Goal: Task Accomplishment & Management: Manage account settings

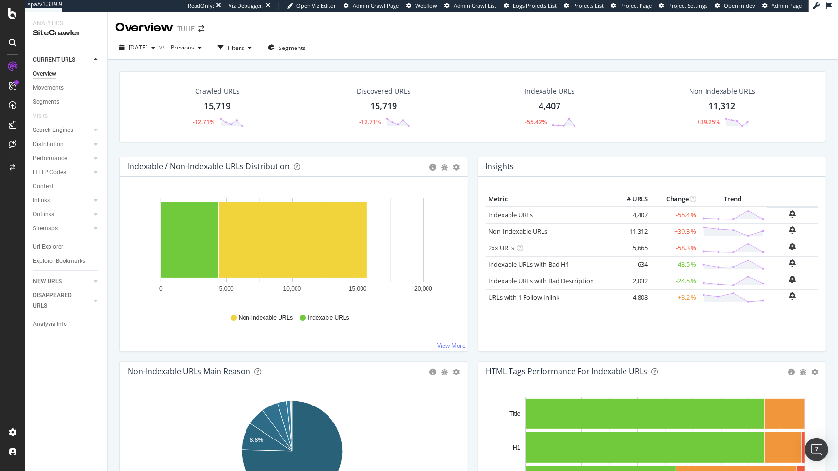
click at [29, 415] on div "CURRENT URLS Overview Movements Segments Visits Search Engines Top Charts Segme…" at bounding box center [66, 259] width 82 height 424
click at [48, 413] on div "Configure and access your website analyses" at bounding box center [88, 413] width 116 height 8
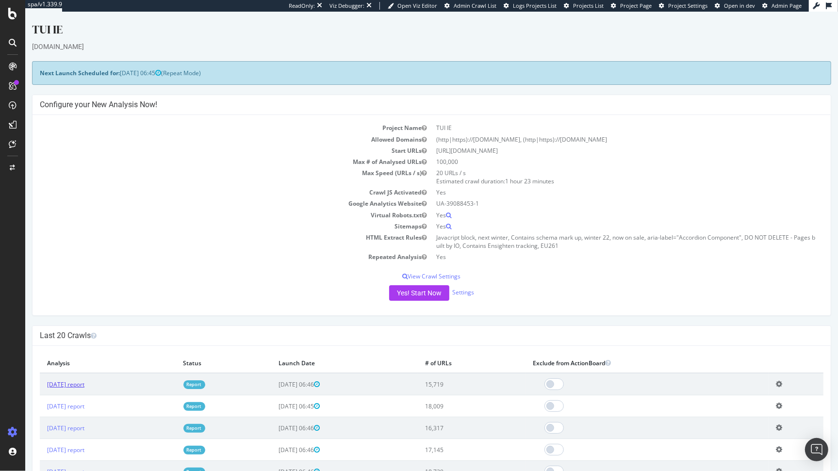
click at [82, 385] on link "2025 Oct. 15th report" at bounding box center [65, 385] width 37 height 8
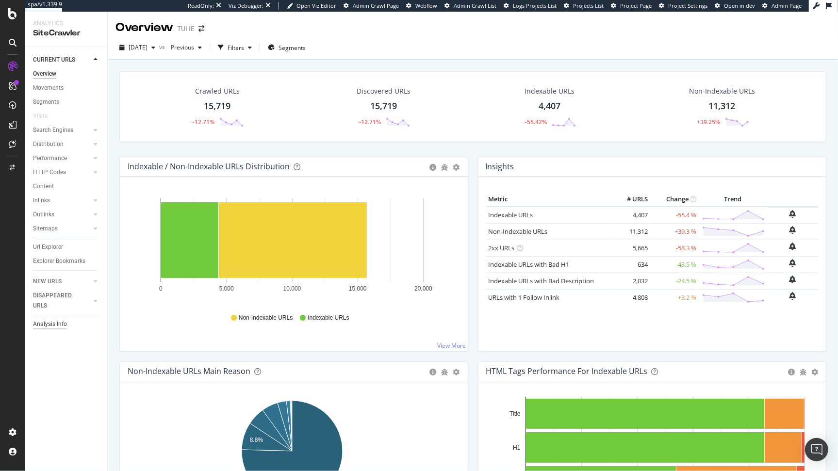
click at [50, 324] on div "Analysis Info" at bounding box center [50, 324] width 34 height 10
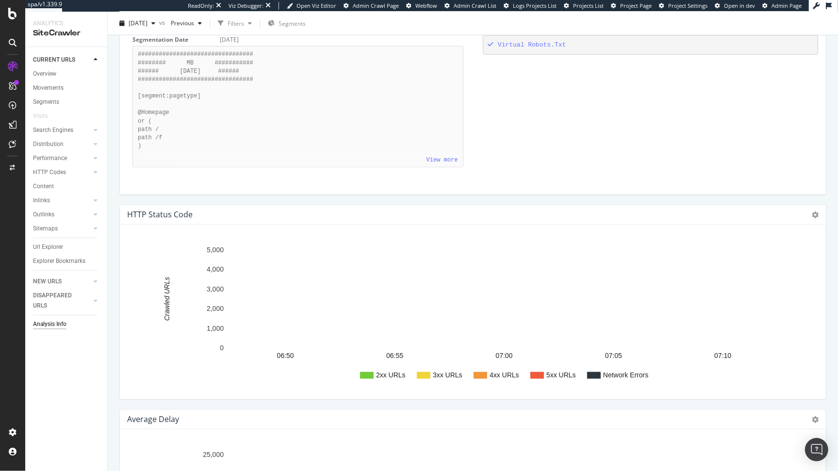
scroll to position [1051, 0]
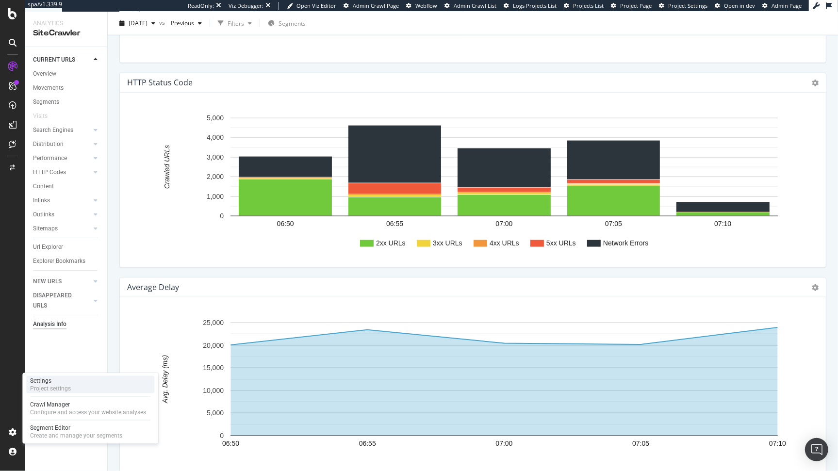
click at [66, 379] on div "Settings" at bounding box center [50, 381] width 41 height 8
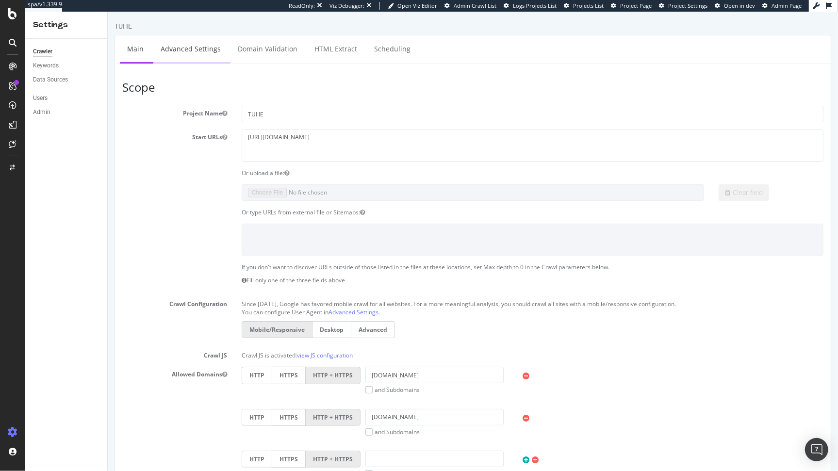
click at [194, 50] on link "Advanced Settings" at bounding box center [190, 48] width 75 height 27
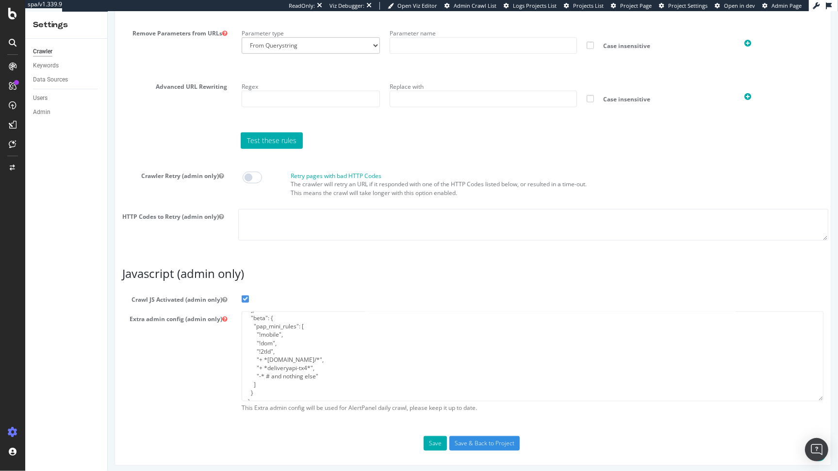
scroll to position [33, 0]
drag, startPoint x: 280, startPoint y: 350, endPoint x: 255, endPoint y: 350, distance: 24.3
click at [255, 350] on textarea "{ "flags": [ "cpap" ], "beta": { "pap_mini_rules": [ "!mobile", "!dom", "!2tld"…" at bounding box center [532, 357] width 582 height 90
click at [317, 349] on textarea "{ "flags": [ "cpap" ], "beta": { "pap_mini_rules": [ "!mobile", "!dom", "!2tld"…" at bounding box center [532, 357] width 582 height 90
paste textarea ""!2tld","
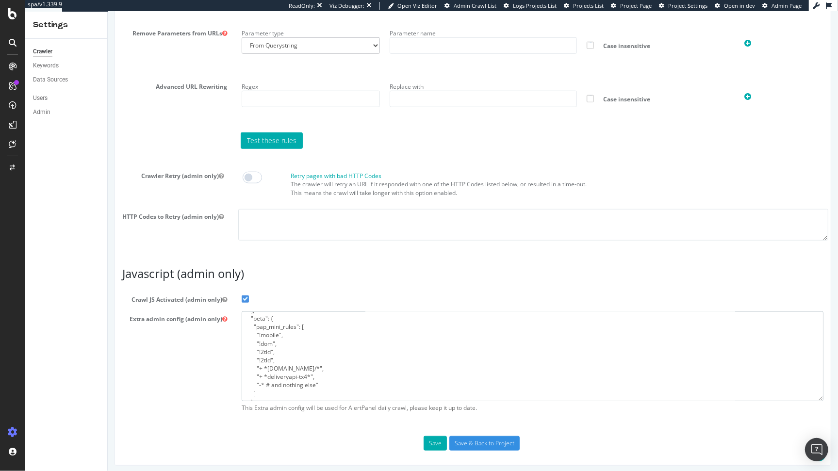
drag, startPoint x: 269, startPoint y: 357, endPoint x: 259, endPoint y: 358, distance: 9.8
click at [259, 358] on textarea "{ "flags": [ "cpap" ], "beta": { "pap_mini_rules": [ "!mobile", "!dom", "!2tld"…" at bounding box center [532, 357] width 582 height 90
paste textarea "fetch-timeout:60000"
type textarea "{ "flags": [ "cpap" ], "beta": { "pap_mini_rules": [ "!mobile", "!dom", "!2tld"…"
click at [314, 216] on textarea at bounding box center [533, 225] width 590 height 32
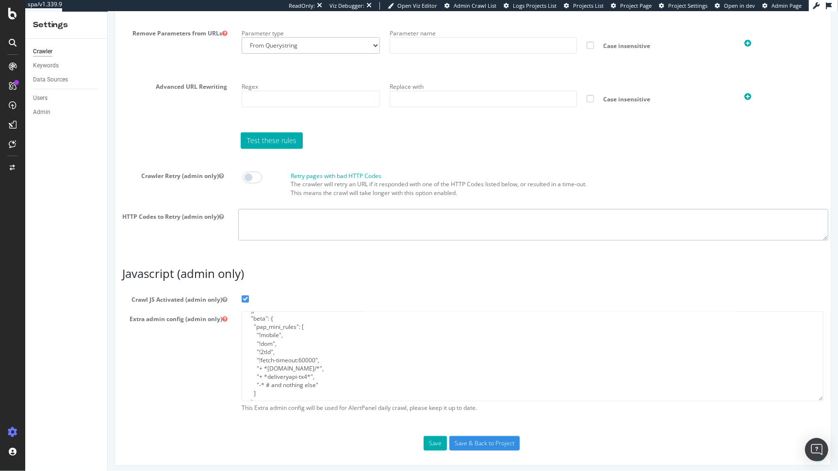
paste textarea "-103/-104"
click at [256, 215] on textarea "-103/-104" at bounding box center [533, 225] width 590 height 32
type textarea "-103 -104"
click at [457, 443] on input "Save & Back to Project" at bounding box center [484, 443] width 70 height 15
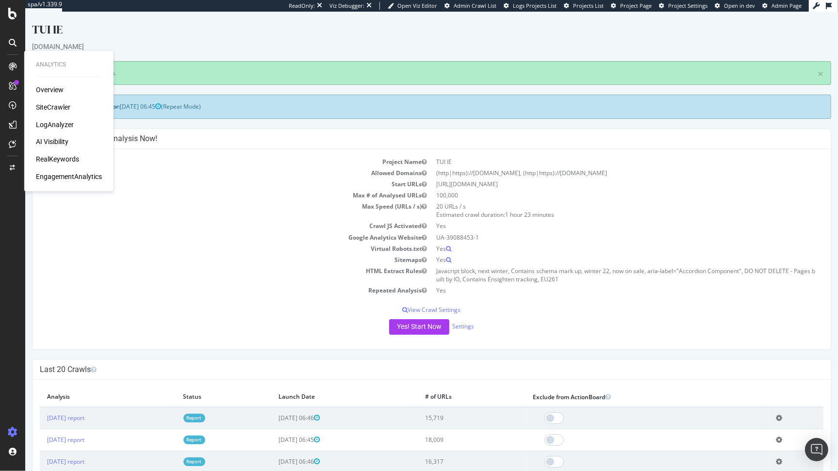
click at [48, 106] on div "SiteCrawler" at bounding box center [53, 107] width 34 height 10
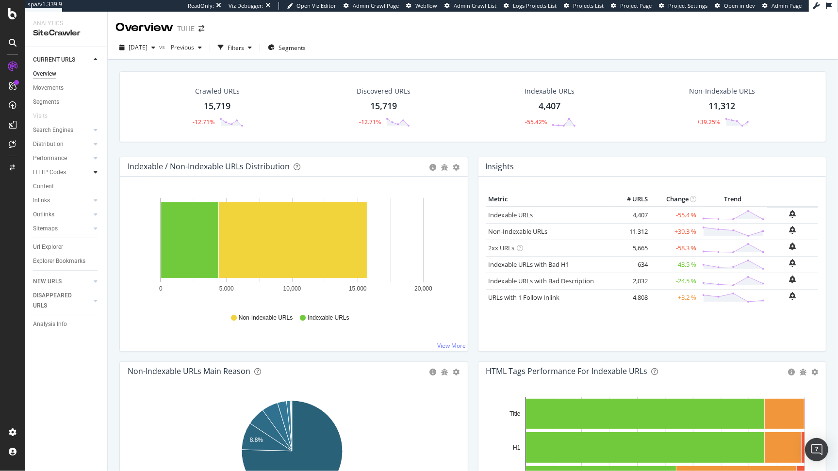
click at [94, 170] on icon at bounding box center [96, 172] width 4 height 6
click at [43, 216] on div "Insights" at bounding box center [47, 215] width 21 height 10
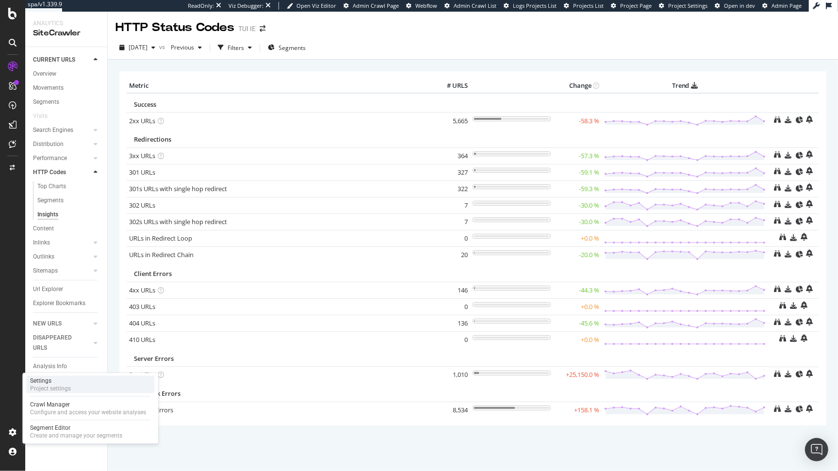
click at [73, 391] on div "Settings Project settings" at bounding box center [90, 384] width 128 height 17
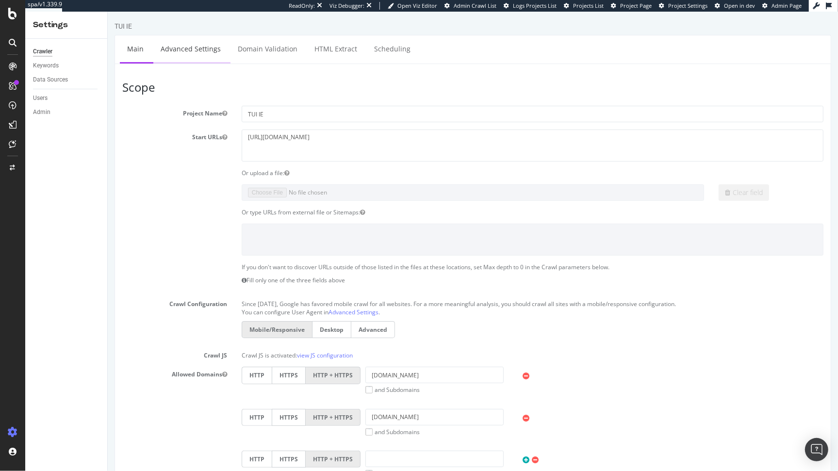
click at [201, 57] on link "Advanced Settings" at bounding box center [190, 48] width 75 height 27
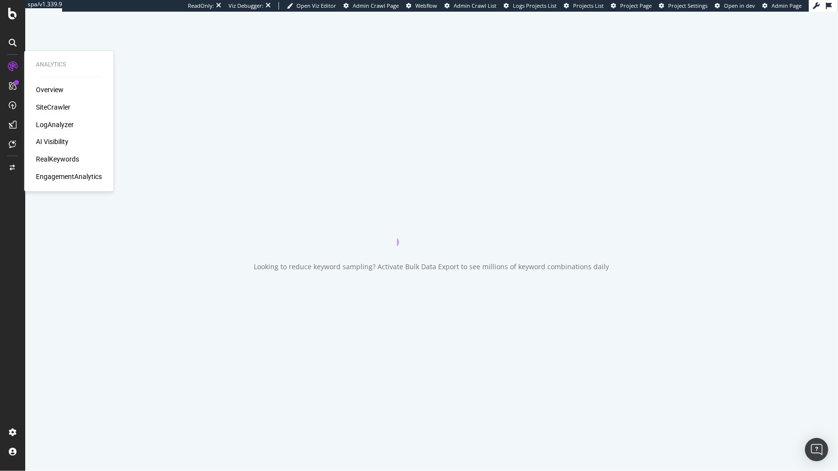
click at [47, 123] on div "LogAnalyzer" at bounding box center [55, 125] width 38 height 10
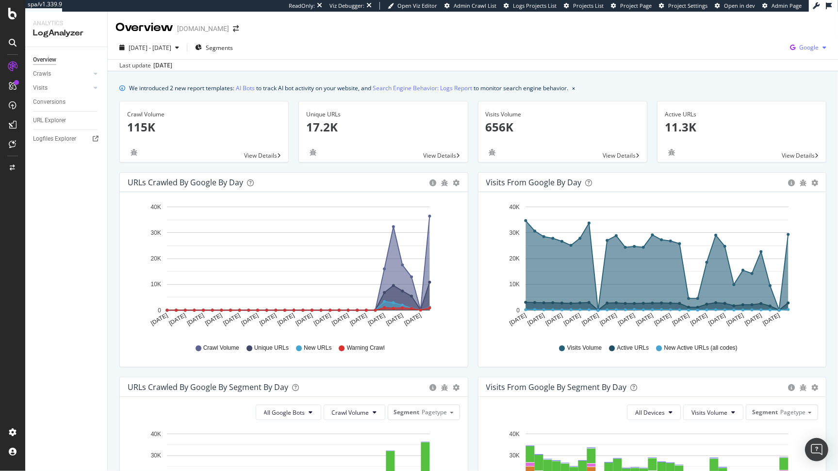
click at [823, 49] on icon "button" at bounding box center [825, 48] width 4 height 6
click at [753, 58] on span "OpenAI" at bounding box center [754, 56] width 36 height 9
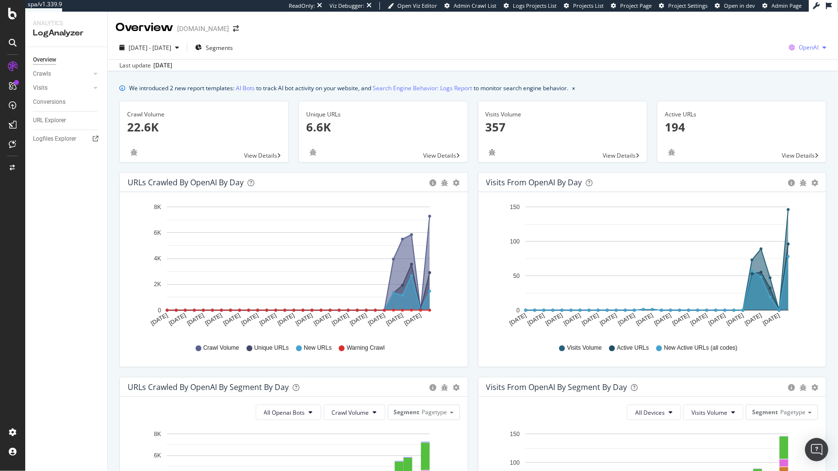
click at [803, 43] on span "OpenAI" at bounding box center [809, 47] width 20 height 8
click at [751, 74] on span "Other AI Bots" at bounding box center [753, 74] width 36 height 9
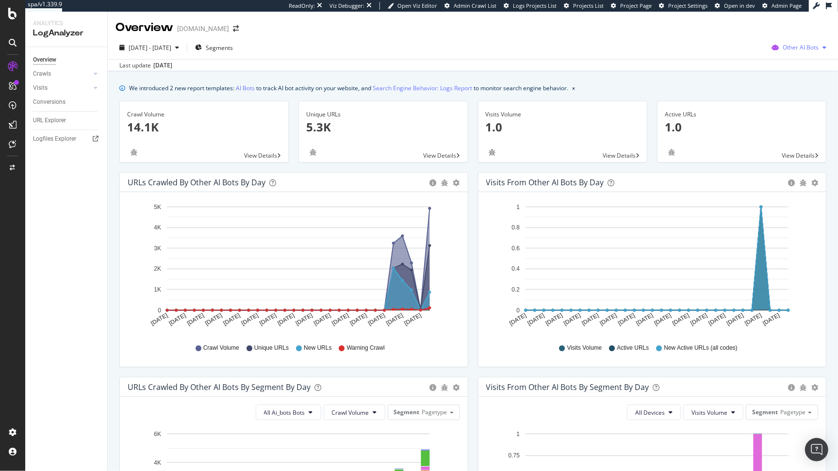
click at [799, 46] on span "Other AI Bots" at bounding box center [801, 47] width 36 height 8
click at [787, 101] on span "OpenAI" at bounding box center [804, 103] width 38 height 9
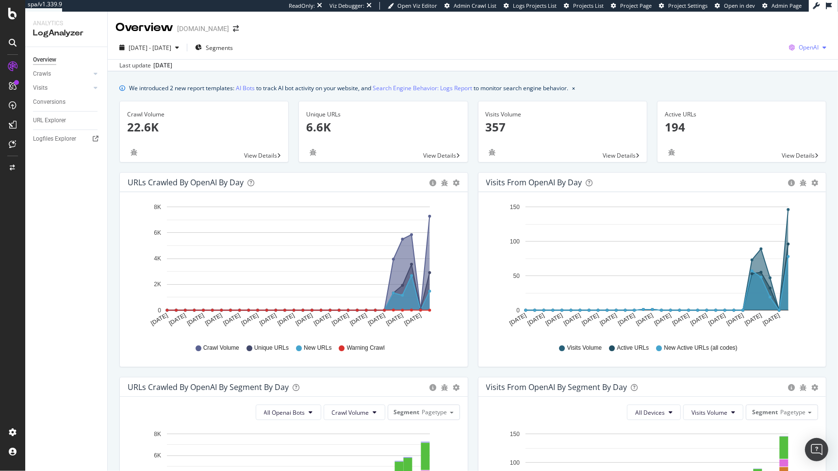
click at [801, 51] on div "OpenAI" at bounding box center [808, 47] width 45 height 15
click at [616, 59] on div "Last update [DATE]" at bounding box center [473, 65] width 731 height 12
